Goal: Task Accomplishment & Management: Manage account settings

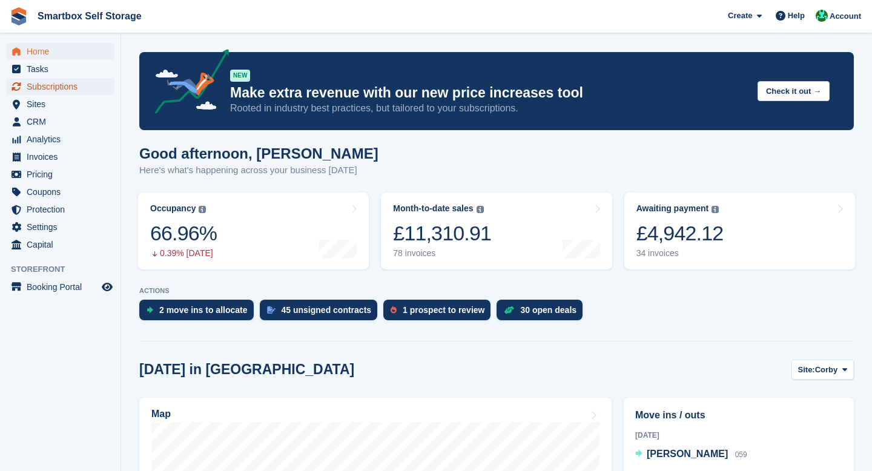
click at [67, 85] on span "Subscriptions" at bounding box center [63, 86] width 73 height 17
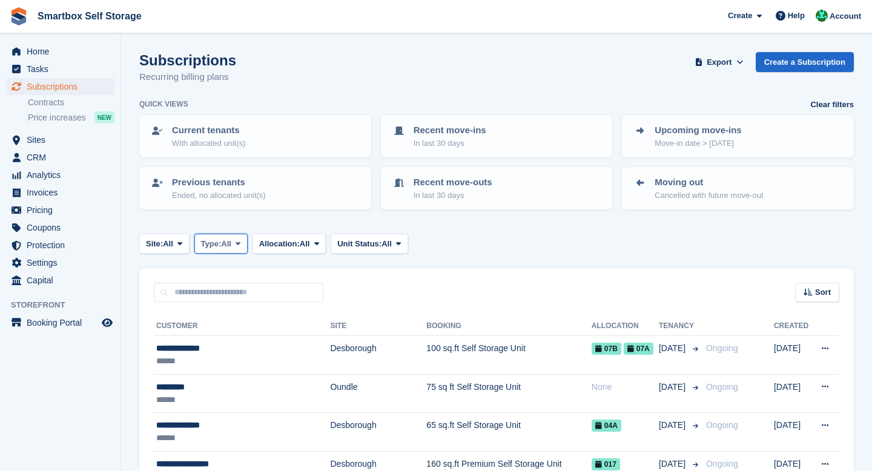
click at [216, 237] on button "Type: All" at bounding box center [220, 244] width 53 height 20
click at [259, 297] on link "Upcoming" at bounding box center [252, 294] width 105 height 22
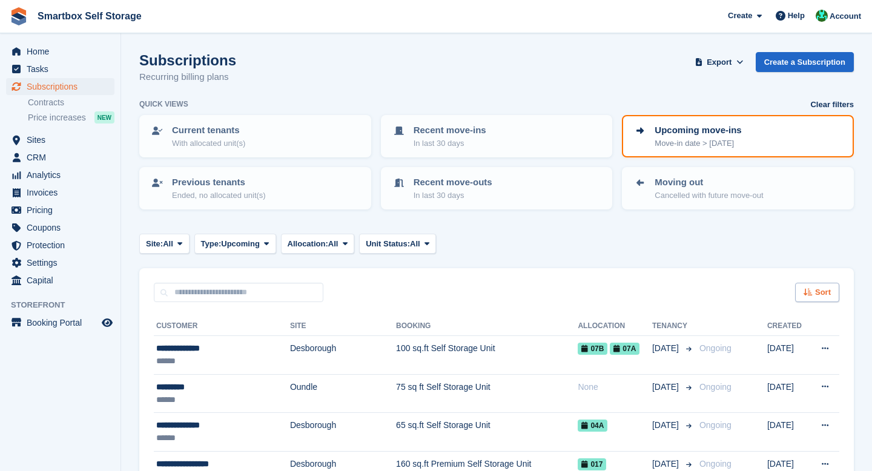
click at [815, 289] on span "Sort" at bounding box center [823, 292] width 16 height 12
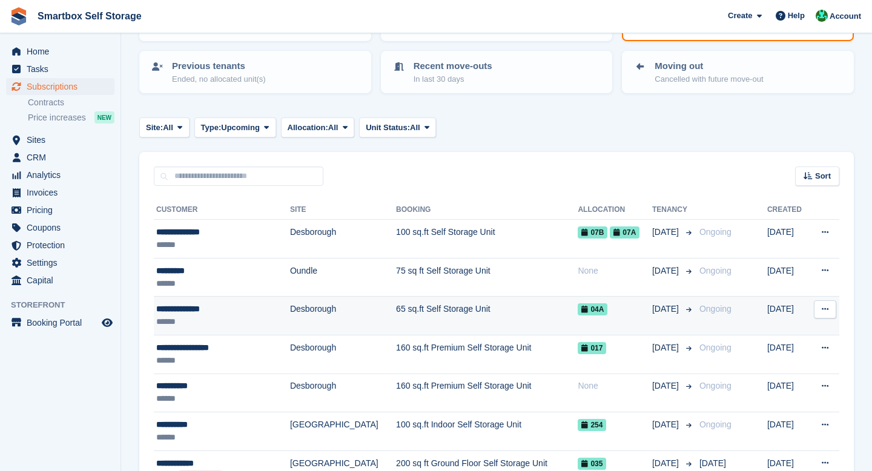
scroll to position [116, 0]
